Goal: Information Seeking & Learning: Learn about a topic

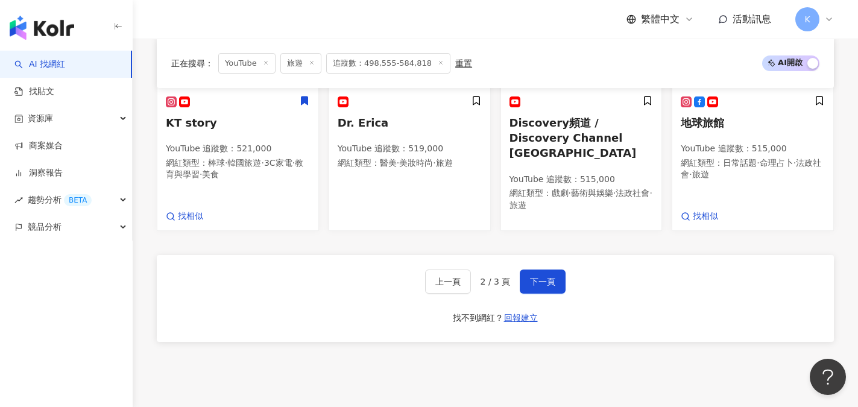
scroll to position [932, 0]
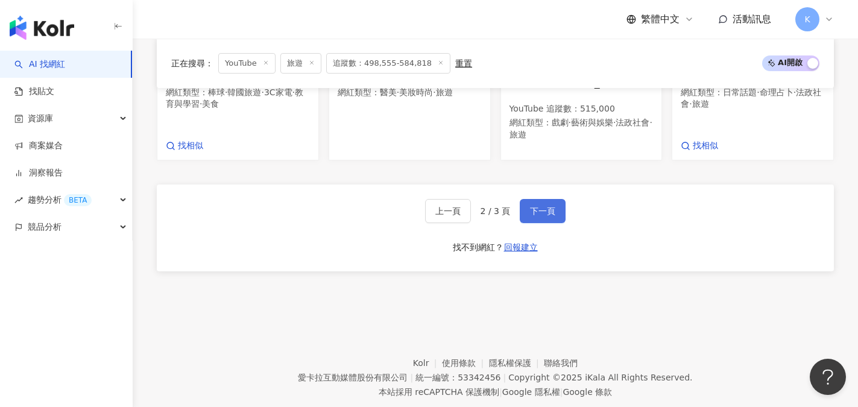
click at [550, 206] on span "下一頁" at bounding box center [542, 211] width 25 height 10
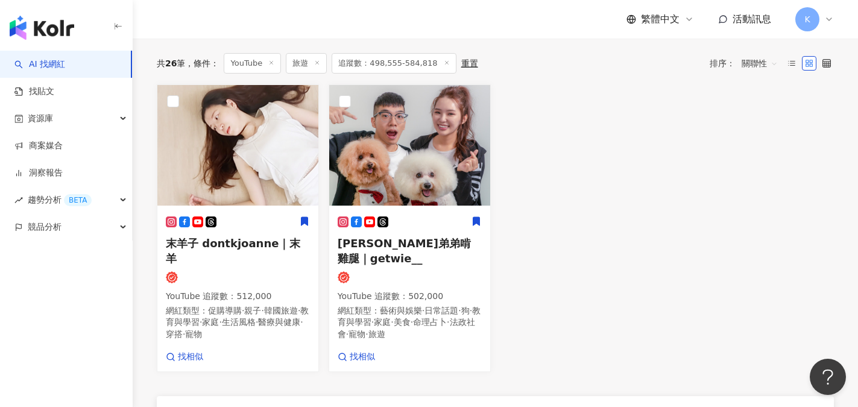
scroll to position [146, 0]
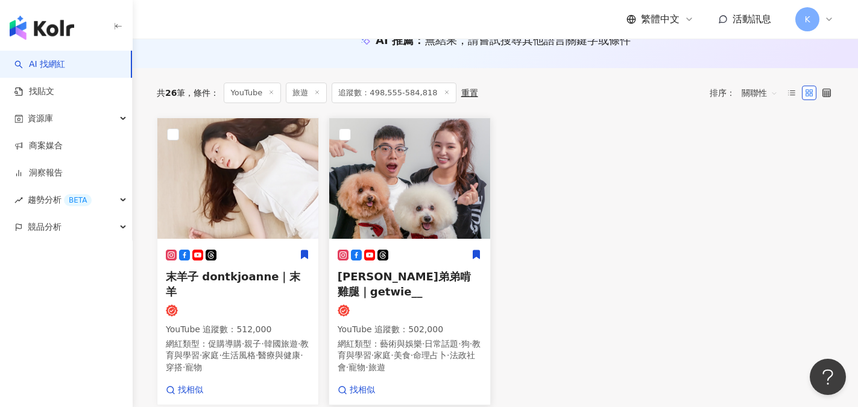
click at [403, 279] on span "希露弟弟啃雞腿｜getwie__" at bounding box center [404, 284] width 133 height 28
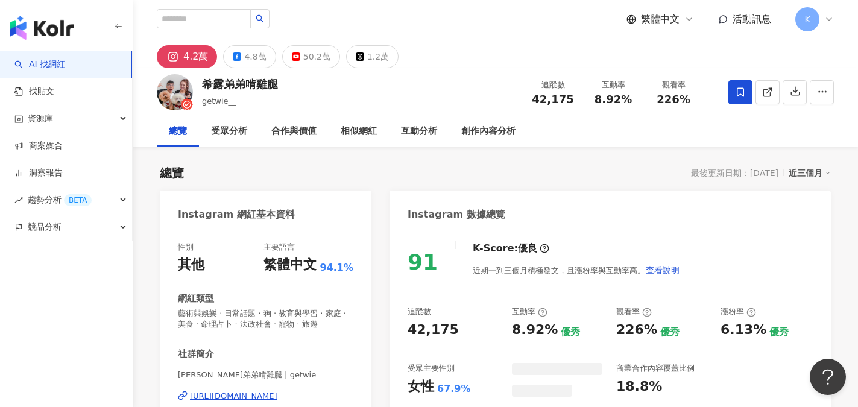
click at [310, 57] on div "50.2萬" at bounding box center [316, 56] width 27 height 17
click at [320, 58] on div "50.2萬" at bounding box center [316, 56] width 27 height 17
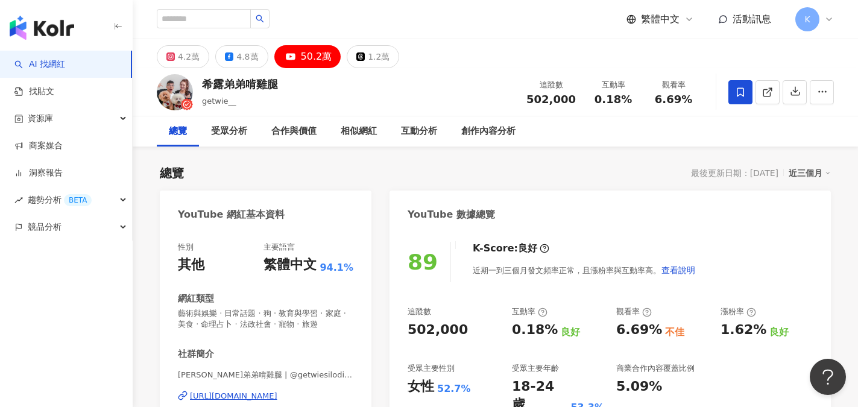
click at [264, 280] on div "性別 其他 主要語言 繁體中文 94.1% 網紅類型 藝術與娛樂 · 日常話題 · 狗 · 教育與學習 · 家庭 · 美食 · 命理占卜 · 法政社會 · 寵…" at bounding box center [265, 367] width 175 height 251
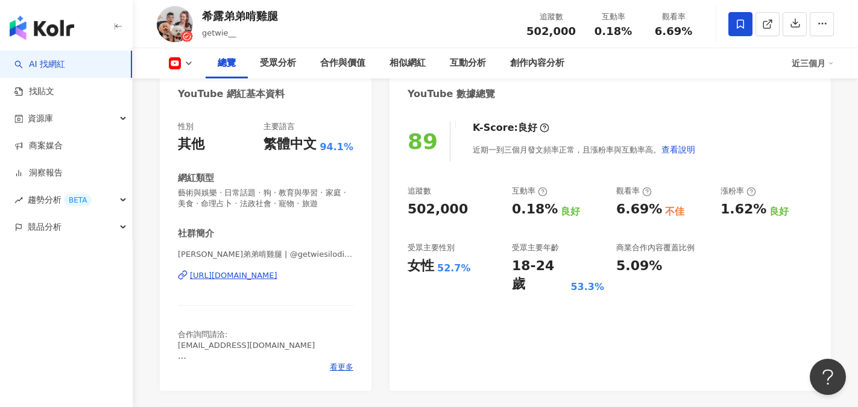
click at [266, 277] on div "https://www.youtube.com/channel/UC32azU7iLL7dqPcXIcaPHow" at bounding box center [233, 275] width 87 height 11
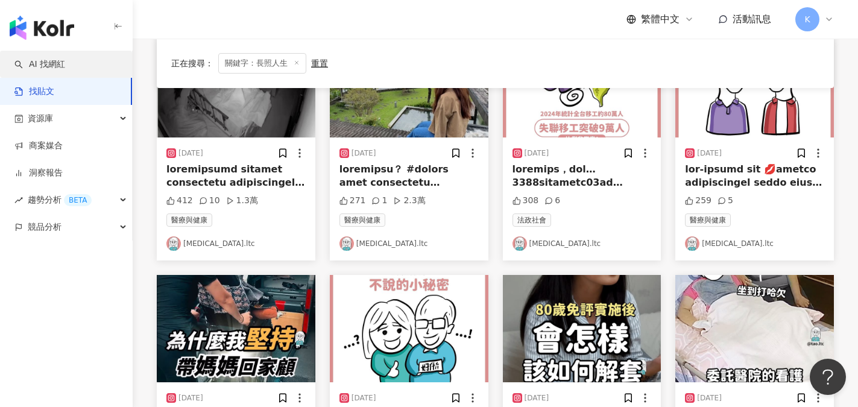
click at [33, 62] on link "AI 找網紅" at bounding box center [39, 64] width 51 height 12
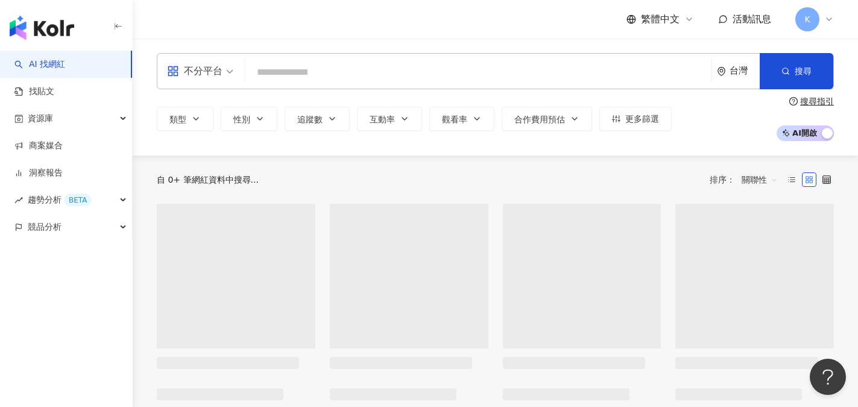
click at [257, 63] on input "search" at bounding box center [478, 72] width 457 height 23
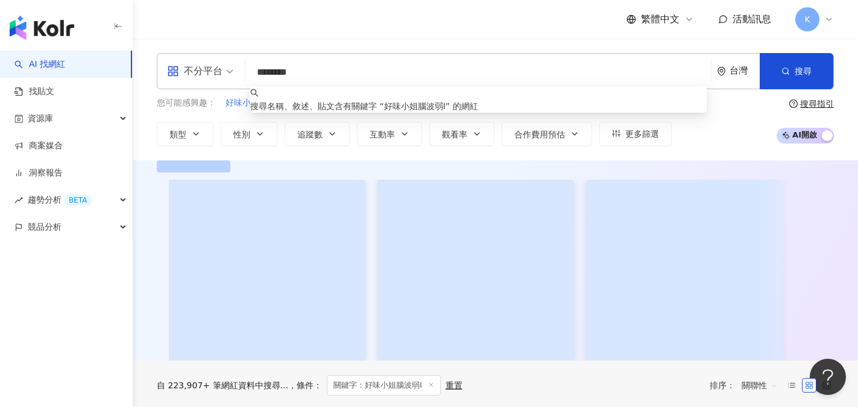
type input "*******"
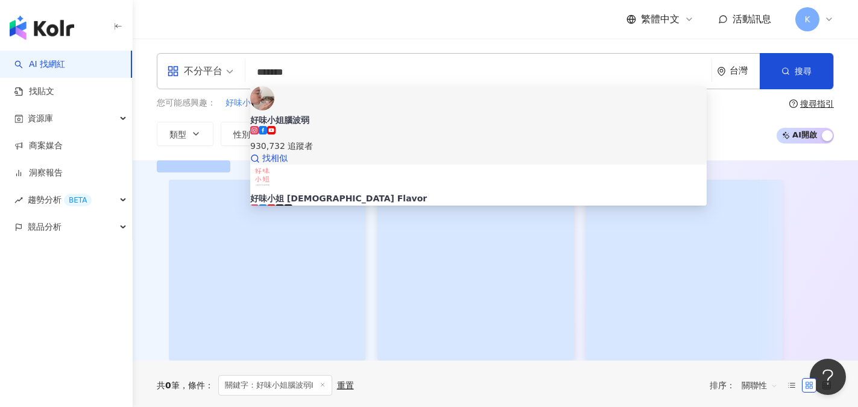
click at [349, 114] on div "好味小姐腦波弱" at bounding box center [478, 120] width 457 height 12
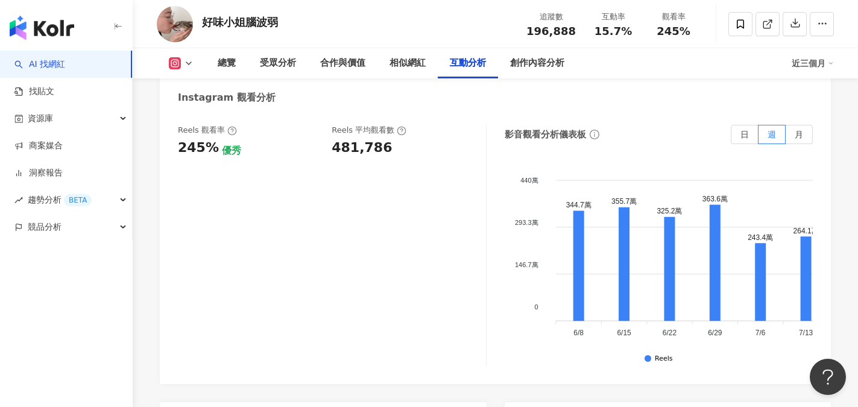
scroll to position [2834, 0]
click at [235, 145] on div "Reels 觀看率 245% 優秀 Reels 平均觀看數 481,786" at bounding box center [332, 244] width 309 height 241
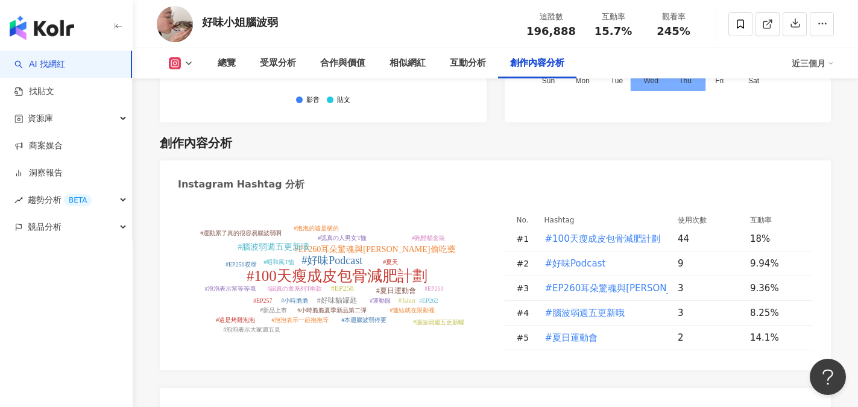
scroll to position [3498, 0]
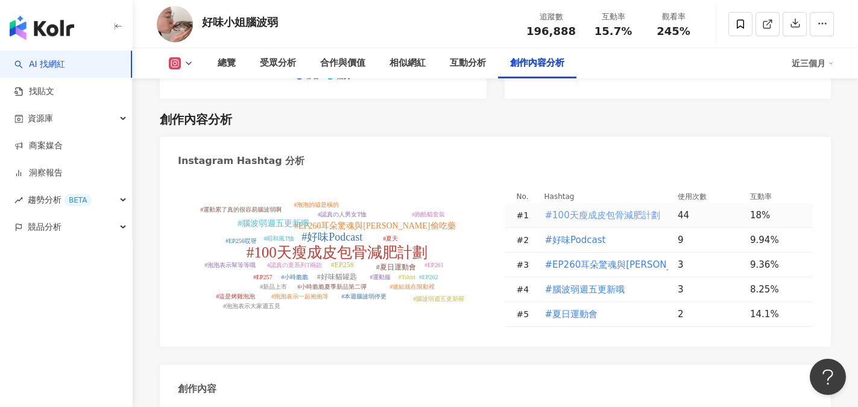
click at [598, 209] on span "#100天瘦成皮包骨減肥計劃" at bounding box center [602, 215] width 115 height 13
type input "**********"
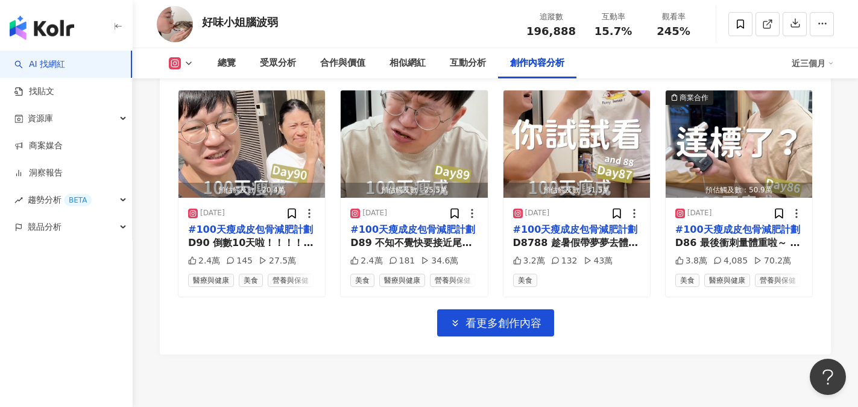
scroll to position [4383, 0]
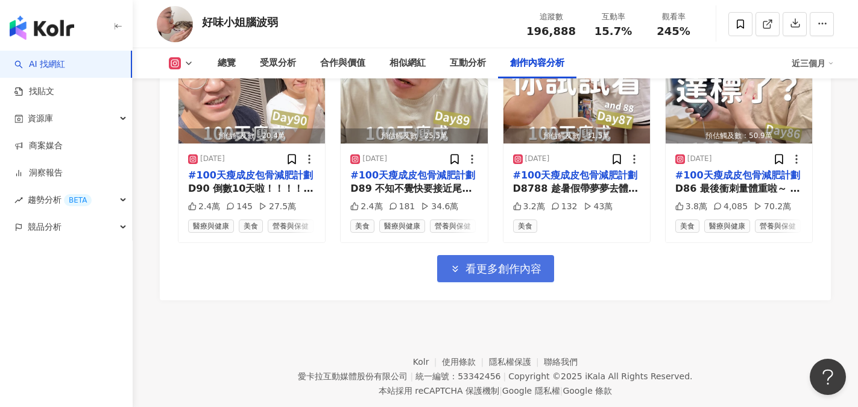
click at [487, 262] on span "看更多創作內容" at bounding box center [504, 268] width 76 height 13
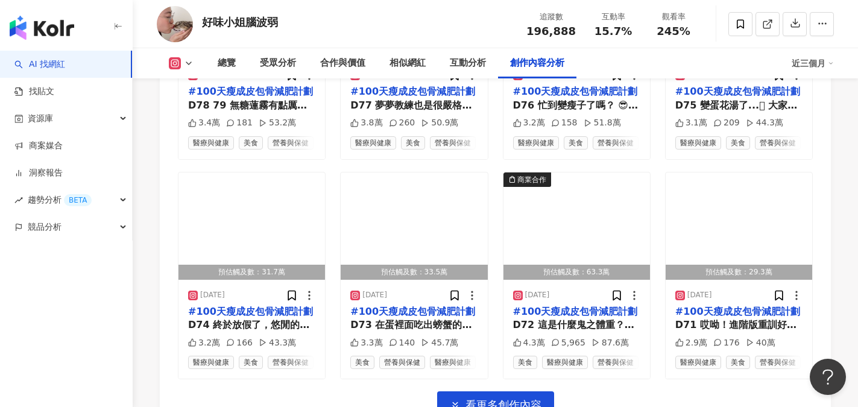
scroll to position [4986, 0]
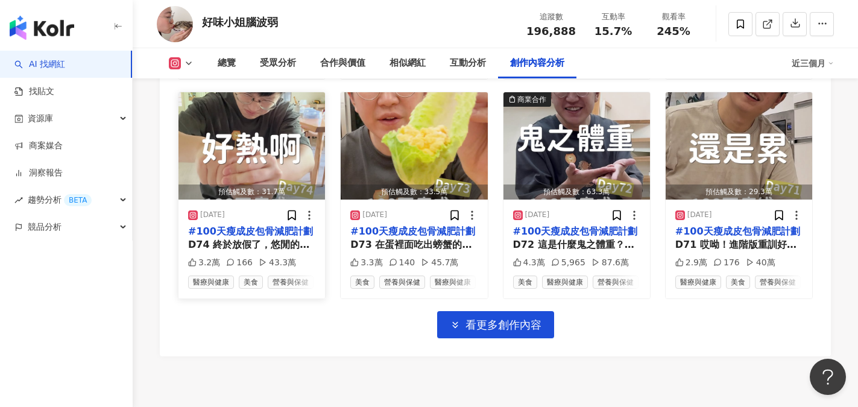
click at [268, 230] on mark "#100天瘦成皮包骨減肥計劃" at bounding box center [250, 231] width 125 height 11
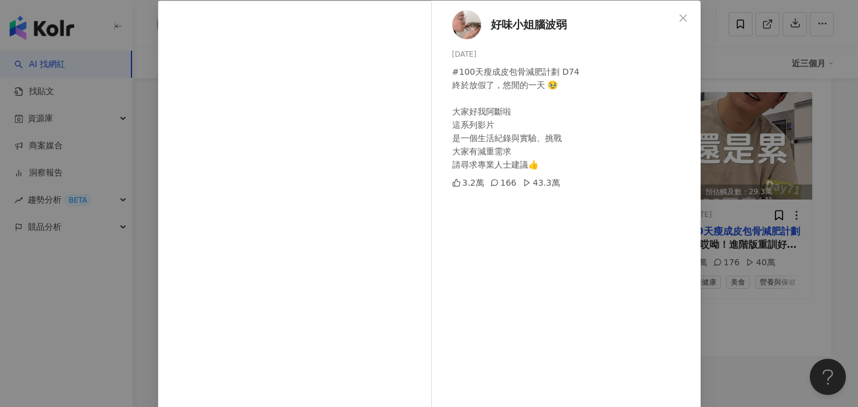
scroll to position [60, 0]
click at [678, 21] on icon "close" at bounding box center [683, 18] width 10 height 10
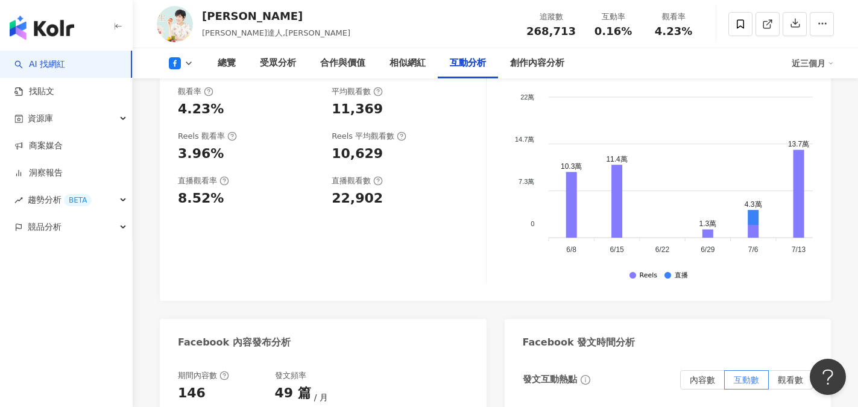
scroll to position [2714, 0]
